Goal: Task Accomplishment & Management: Manage account settings

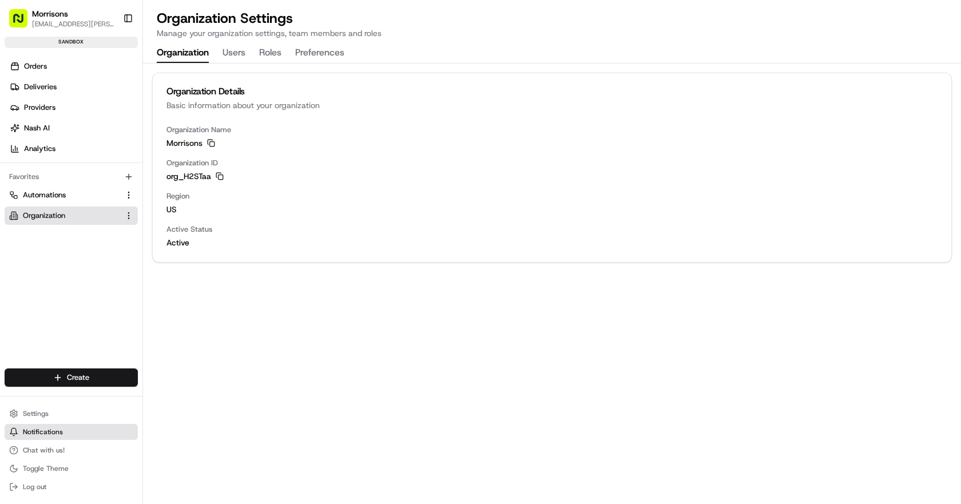
click at [48, 433] on span "Notifications" at bounding box center [43, 431] width 40 height 9
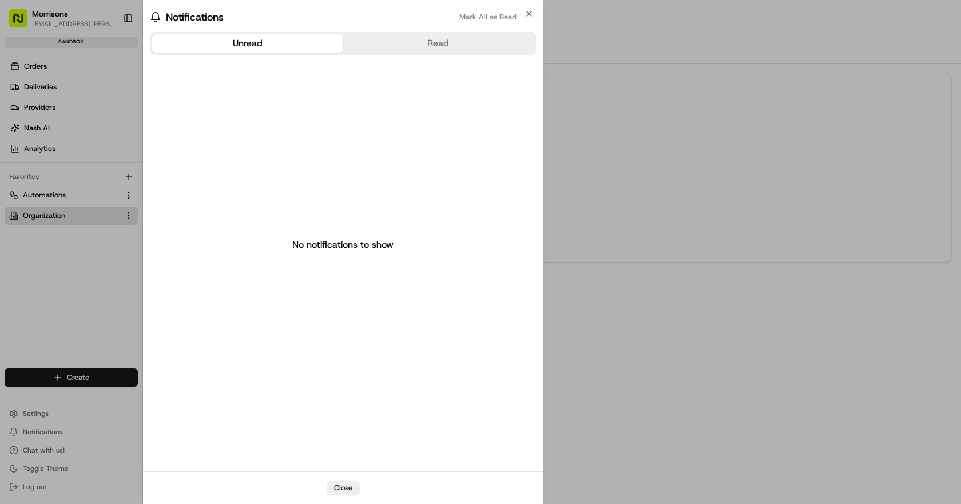
click at [50, 347] on div at bounding box center [480, 252] width 961 height 504
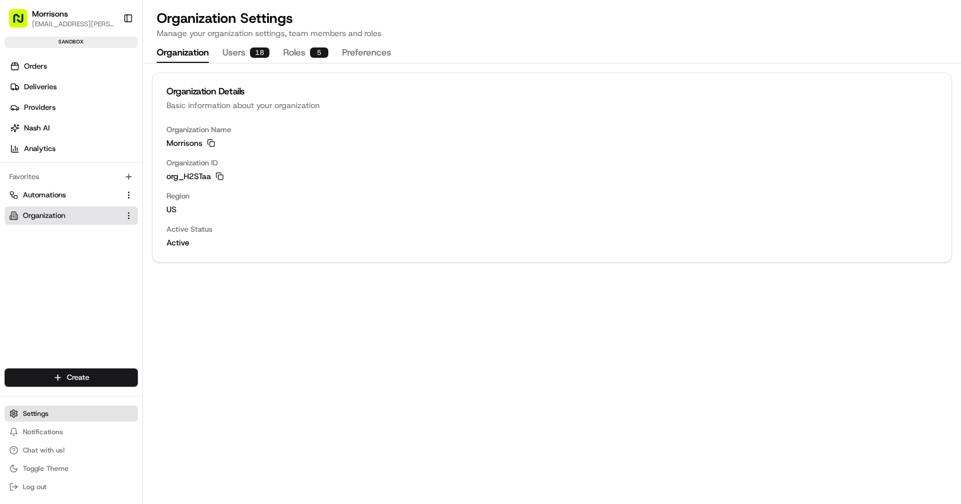
click at [47, 417] on span "Settings" at bounding box center [36, 413] width 26 height 9
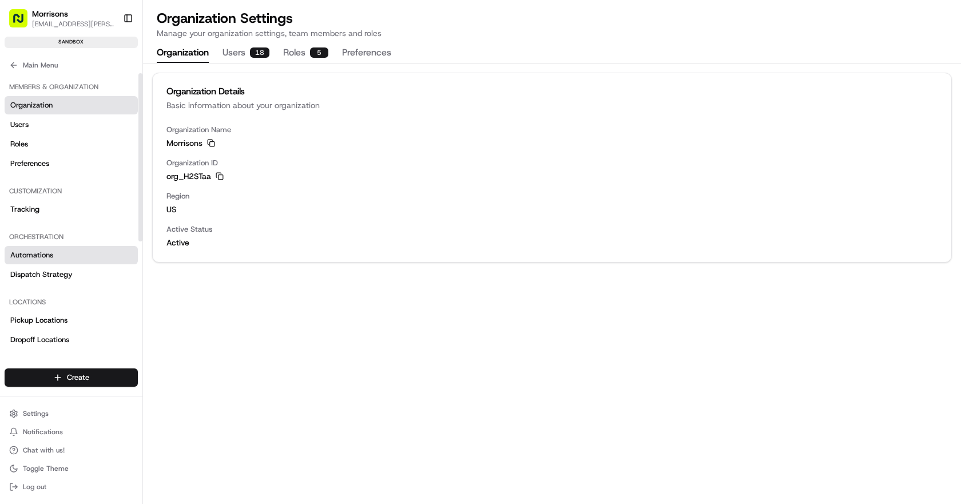
click at [47, 256] on span "Automations" at bounding box center [31, 255] width 43 height 10
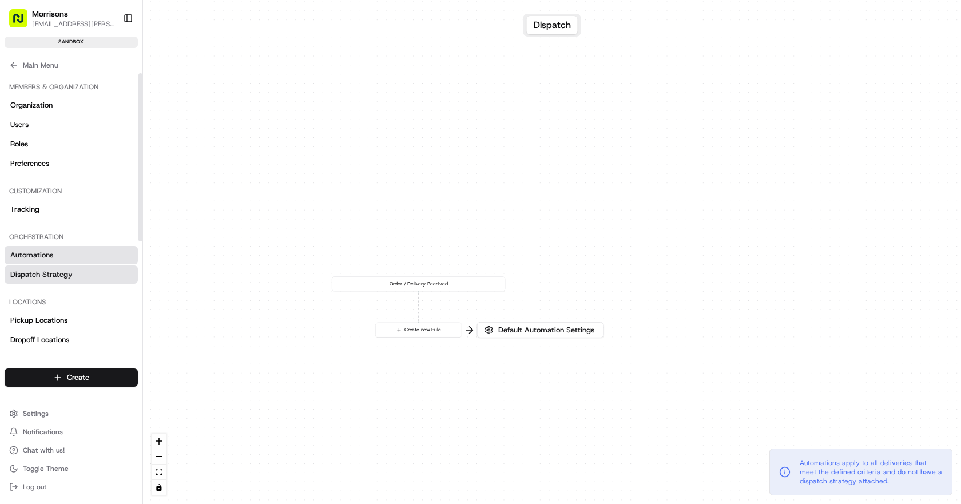
click at [50, 271] on span "Dispatch Strategy" at bounding box center [41, 275] width 62 height 10
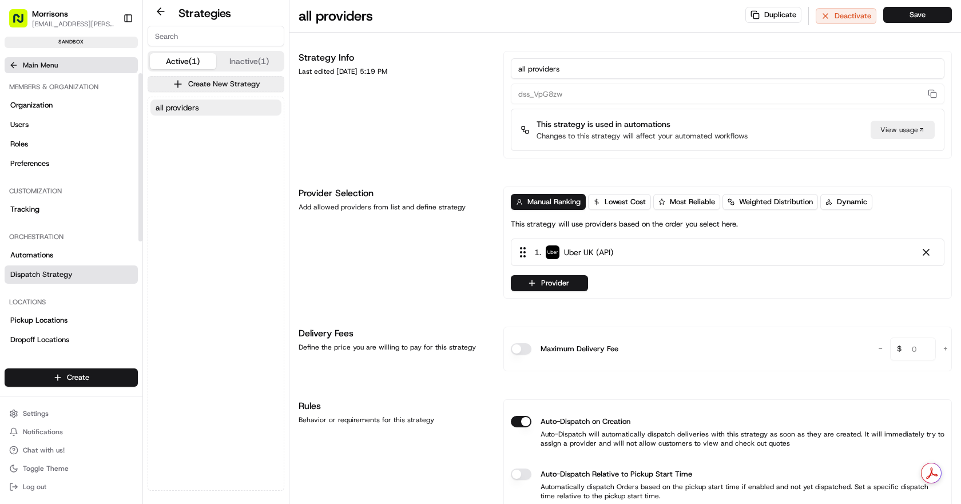
click at [18, 64] on icon at bounding box center [13, 65] width 9 height 9
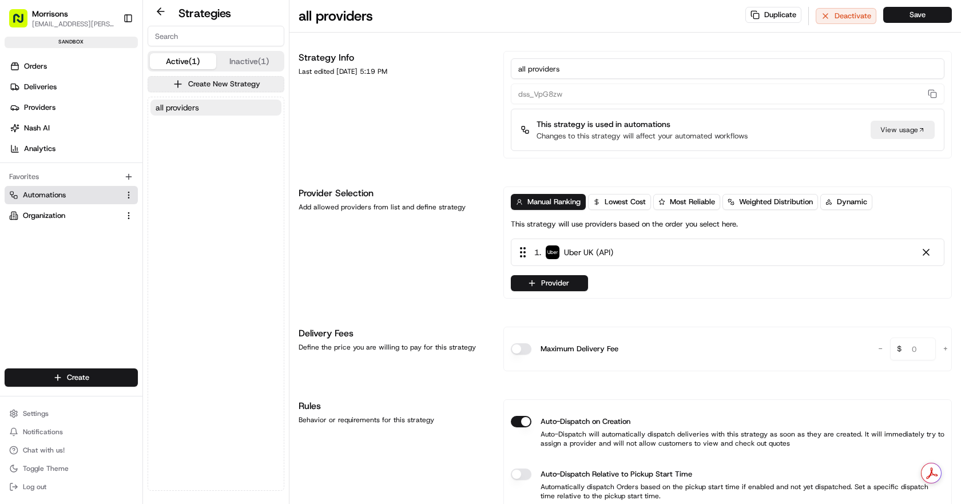
click at [37, 199] on span "Automations" at bounding box center [44, 195] width 43 height 10
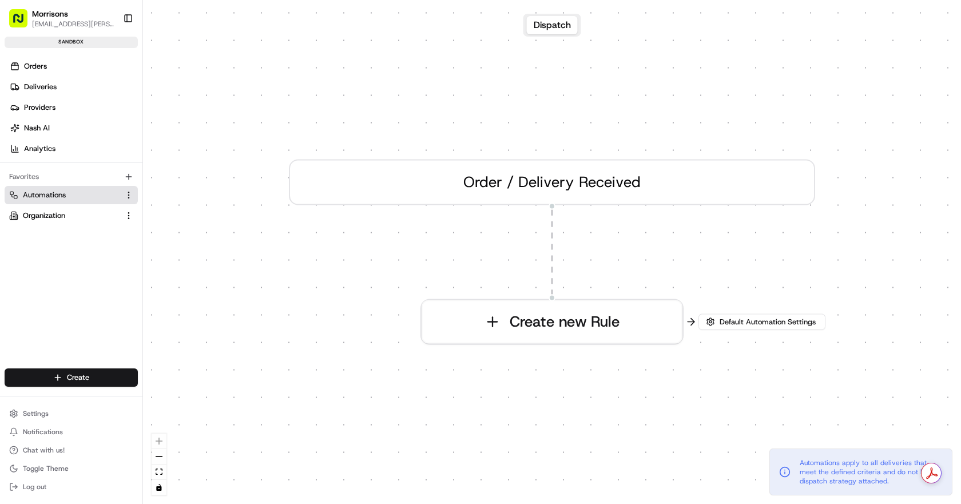
click at [129, 201] on button "Automations" at bounding box center [71, 195] width 133 height 18
click at [129, 197] on html "Morrisons [EMAIL_ADDRESS][PERSON_NAME][DOMAIN_NAME] Toggle Sidebar sandbox Orde…" at bounding box center [480, 252] width 961 height 504
click at [42, 240] on html "Morrisons [EMAIL_ADDRESS][PERSON_NAME][DOMAIN_NAME] Toggle Sidebar sandbox Orde…" at bounding box center [480, 252] width 961 height 504
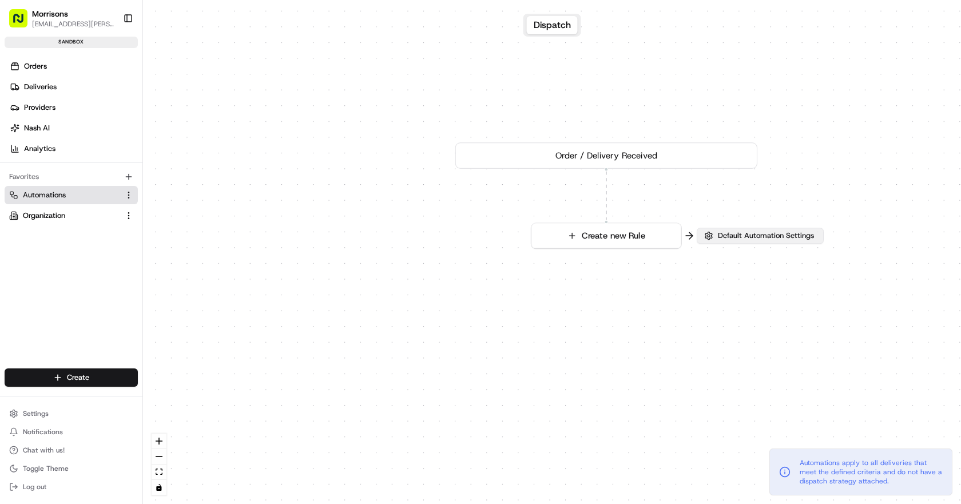
click at [781, 235] on span "Default Automation Settings" at bounding box center [766, 236] width 101 height 10
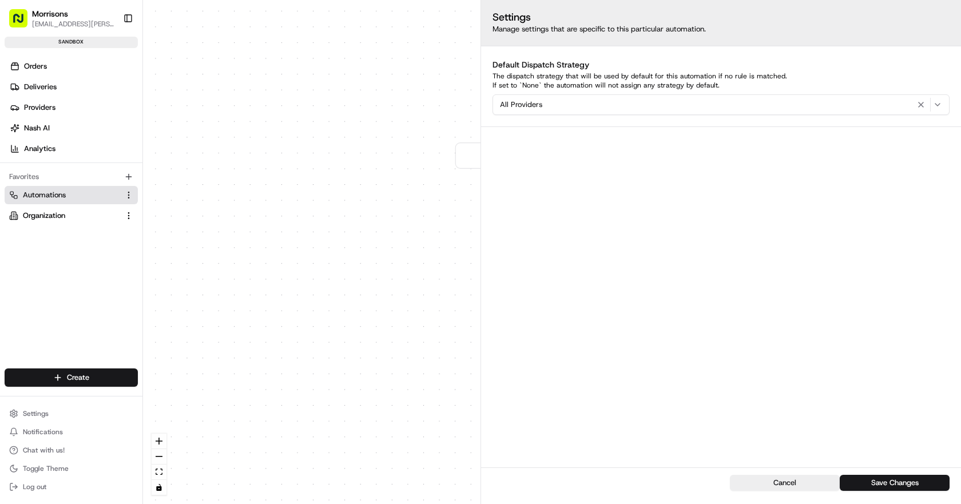
click at [12, 267] on div "Orders Deliveries Providers [PERSON_NAME] Analytics Favorites Automations Organ…" at bounding box center [71, 222] width 142 height 339
click at [771, 488] on button "Cancel" at bounding box center [785, 483] width 110 height 16
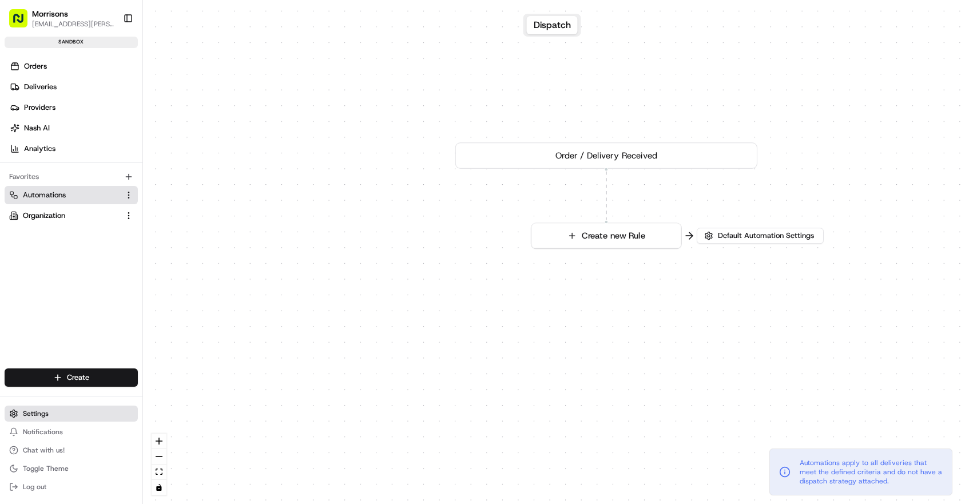
click at [58, 413] on button "Settings" at bounding box center [71, 414] width 133 height 16
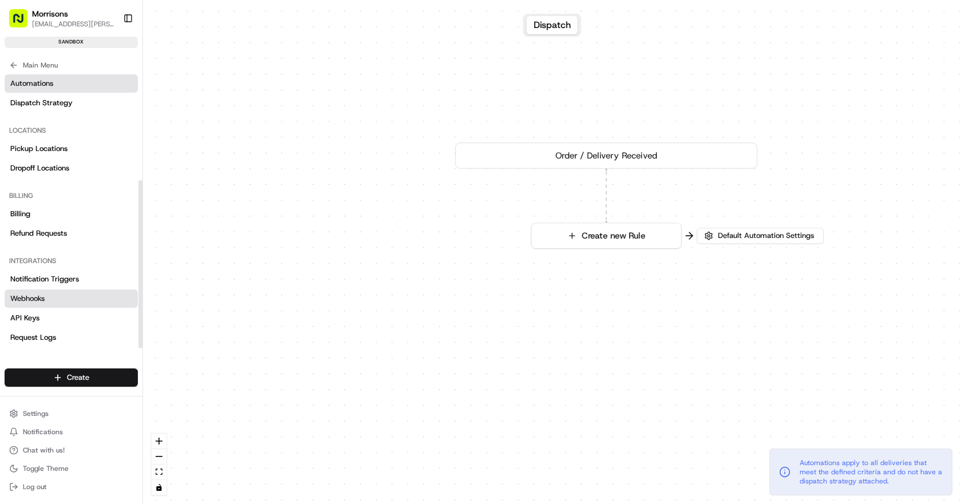
scroll to position [175, 0]
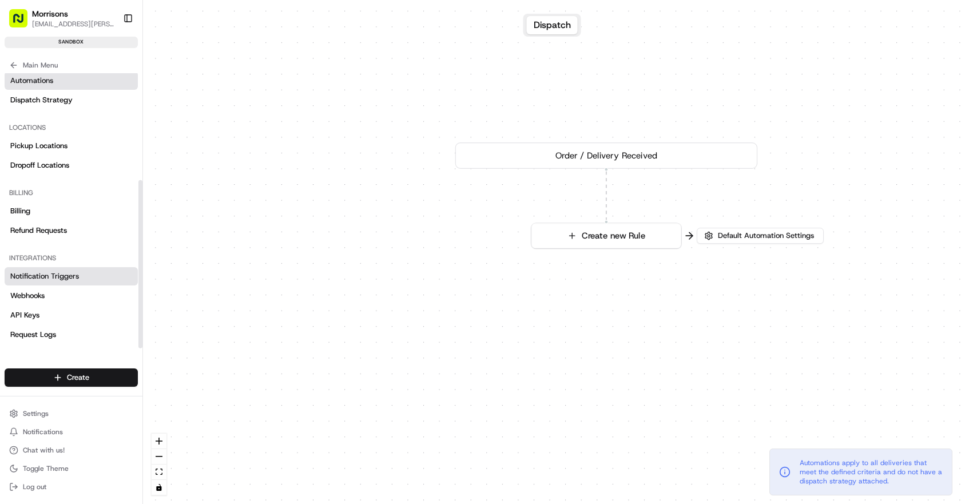
click at [58, 273] on span "Notification Triggers" at bounding box center [44, 276] width 69 height 10
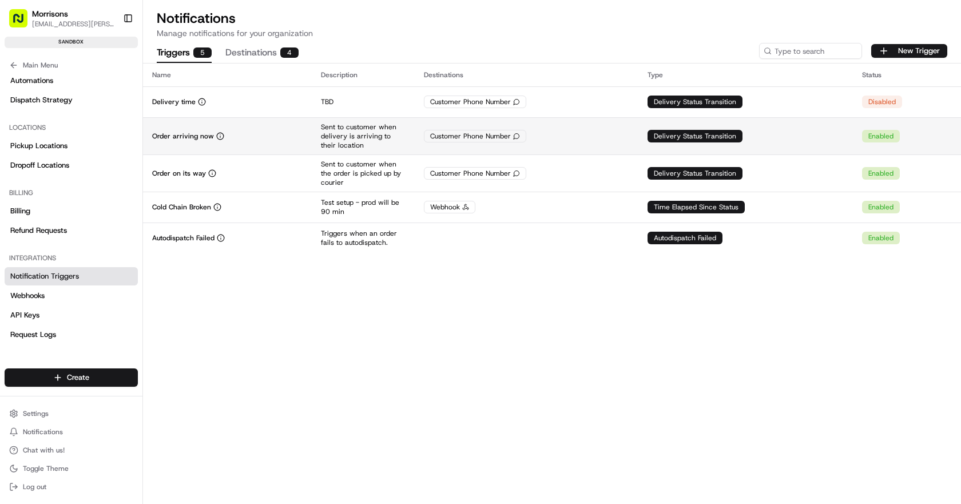
click at [289, 135] on div "Order arriving now" at bounding box center [227, 136] width 150 height 9
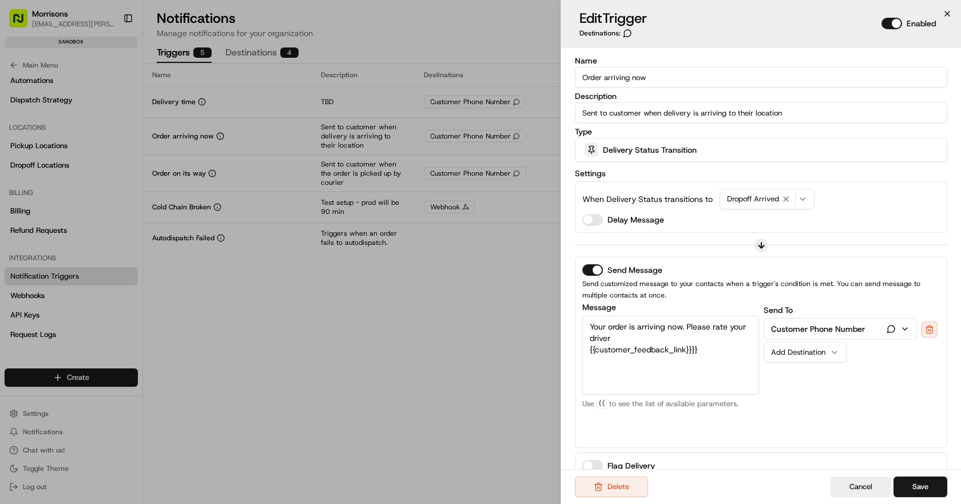
click at [946, 11] on icon "button" at bounding box center [947, 13] width 9 height 9
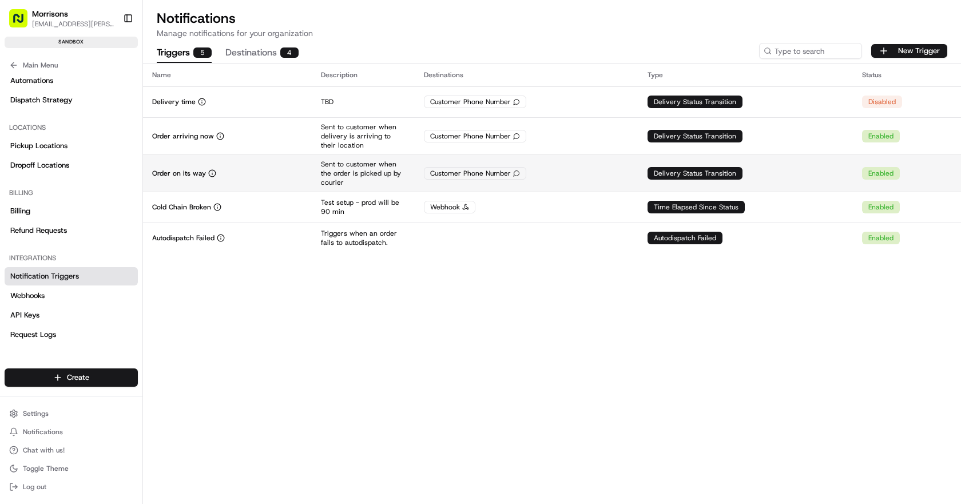
click at [161, 169] on p "Order on its way" at bounding box center [179, 173] width 54 height 9
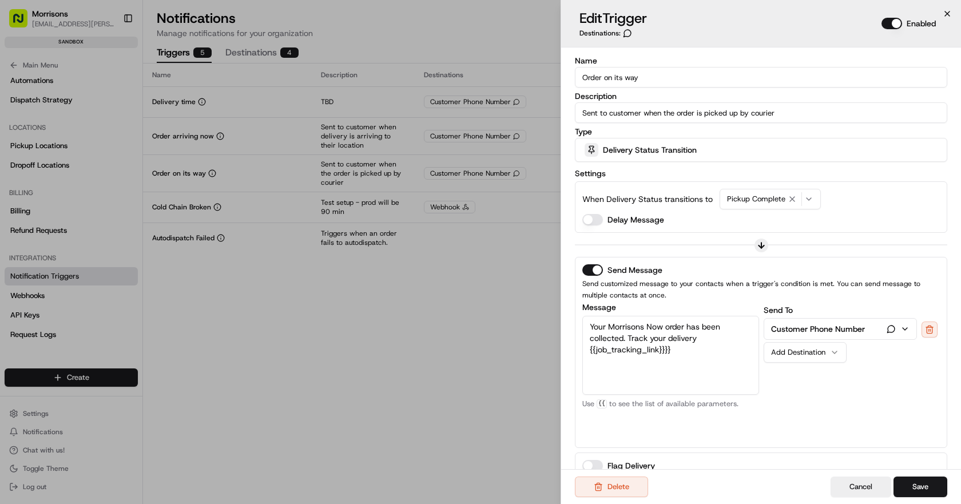
click at [950, 18] on icon "button" at bounding box center [947, 13] width 9 height 9
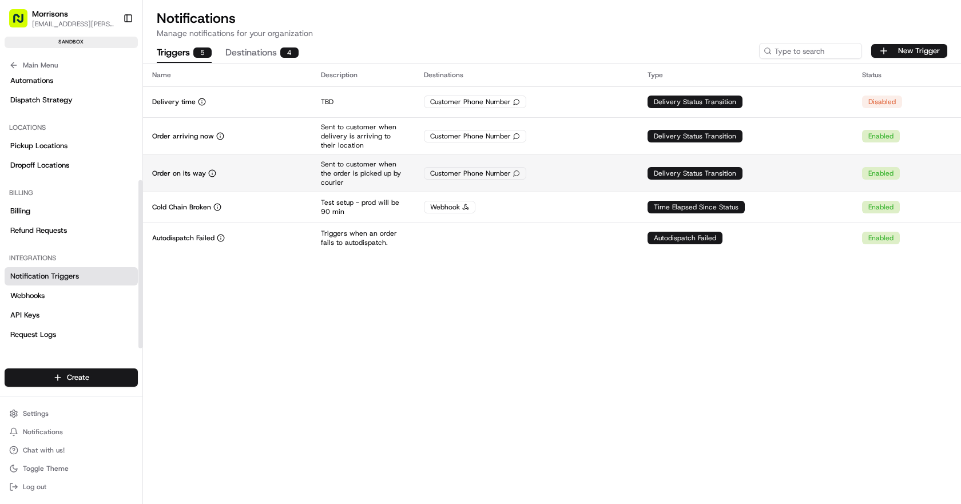
click at [191, 170] on p "Order on its way" at bounding box center [179, 173] width 54 height 9
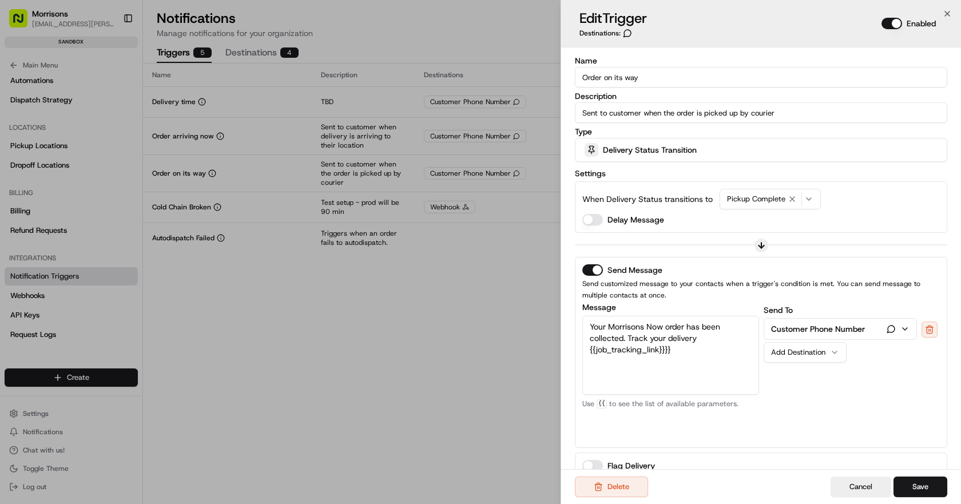
click at [687, 367] on textarea "Your Morrisons Now order has been collected. Track your delivery {{job_tracking…" at bounding box center [671, 355] width 177 height 79
type textarea "Your Morrisons Now order has been collected. Track your delivery {{job_tracking…"
click at [859, 485] on button "Cancel" at bounding box center [861, 487] width 61 height 21
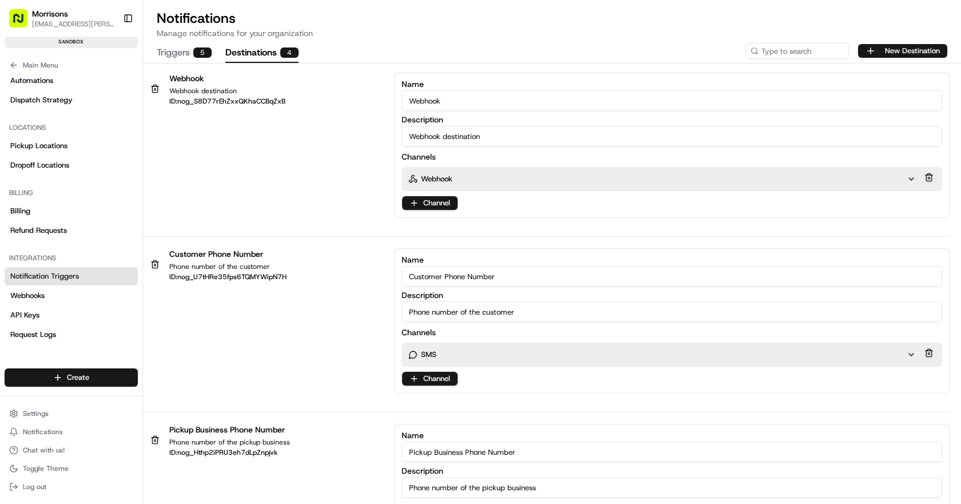
click at [267, 52] on button "Destinations 4" at bounding box center [261, 52] width 73 height 19
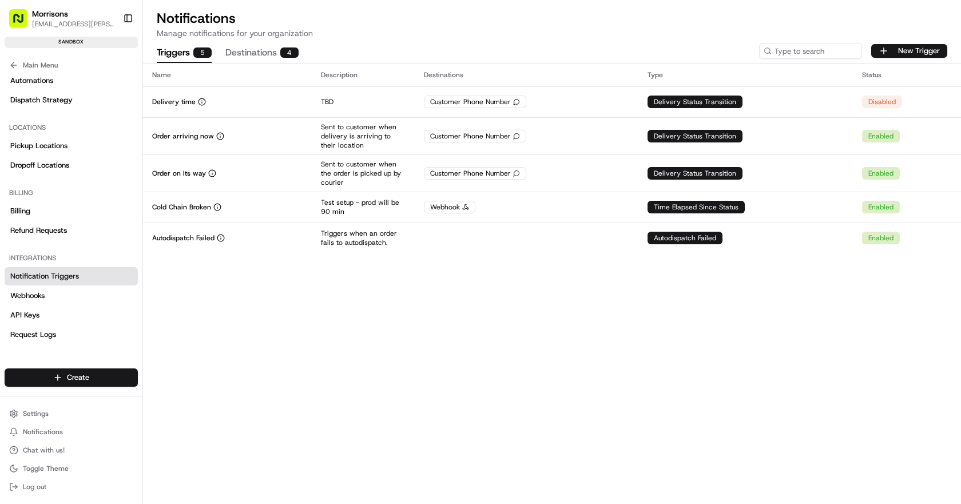
click at [196, 47] on div "5" at bounding box center [202, 52] width 18 height 10
click at [912, 50] on button "New Trigger" at bounding box center [910, 51] width 76 height 14
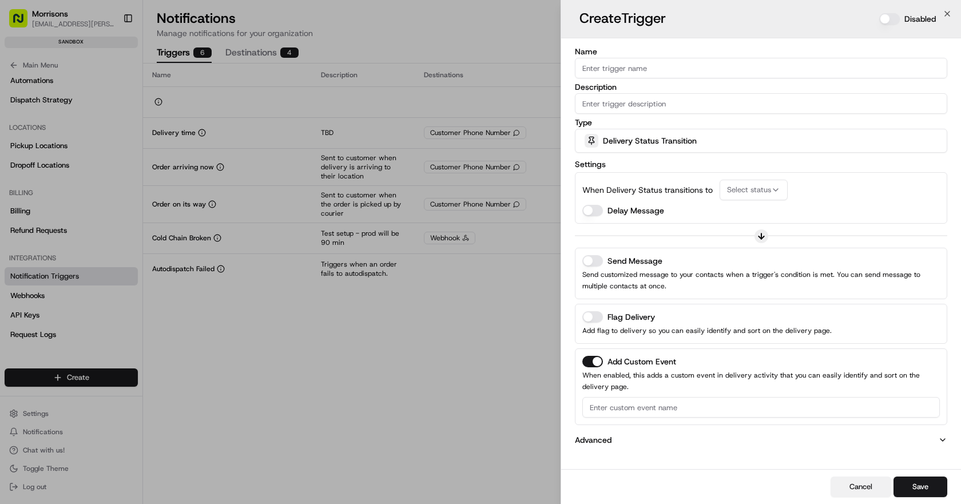
click at [861, 488] on button "Cancel" at bounding box center [861, 487] width 61 height 21
